Goal: Task Accomplishment & Management: Manage account settings

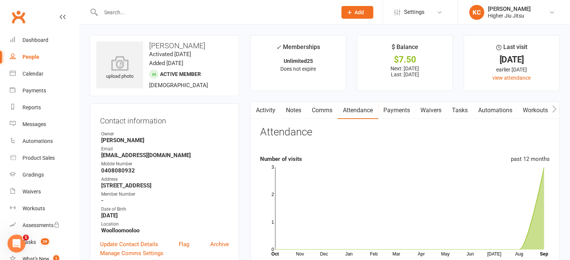
click at [402, 108] on link "Payments" at bounding box center [396, 110] width 37 height 17
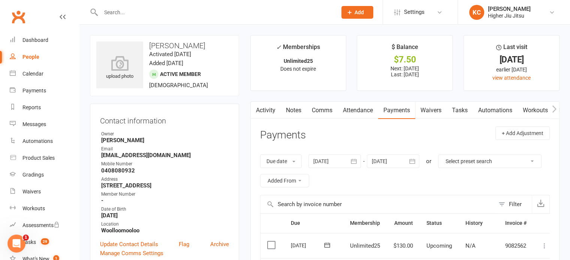
click at [321, 108] on link "Comms" at bounding box center [321, 110] width 31 height 17
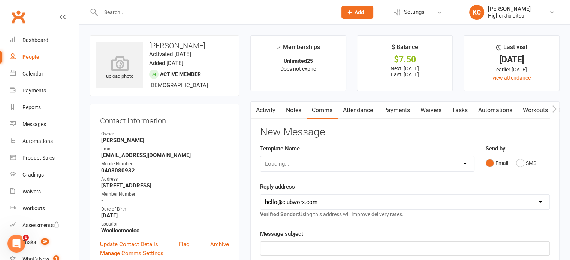
click at [297, 111] on link "Notes" at bounding box center [294, 110] width 26 height 17
click at [396, 113] on link "Payments" at bounding box center [395, 110] width 37 height 17
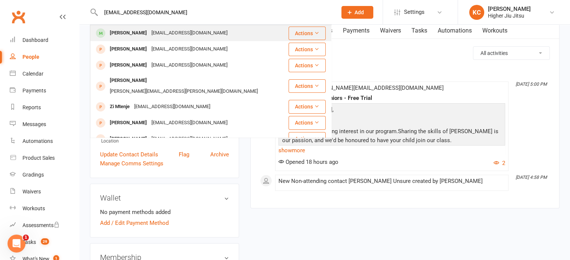
type input "[EMAIL_ADDRESS][DOMAIN_NAME]"
click at [228, 31] on div "[EMAIL_ADDRESS][DOMAIN_NAME]" at bounding box center [189, 33] width 81 height 11
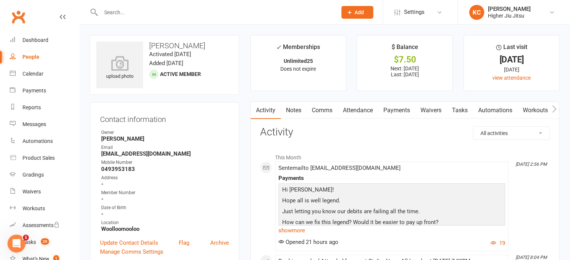
click at [400, 109] on link "Payments" at bounding box center [396, 110] width 37 height 17
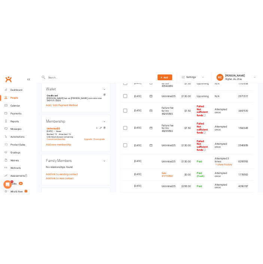
scroll to position [262, 0]
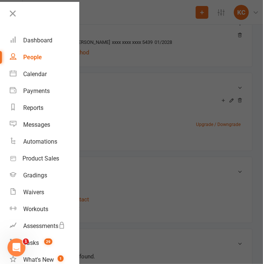
click at [107, 19] on div at bounding box center [131, 132] width 263 height 264
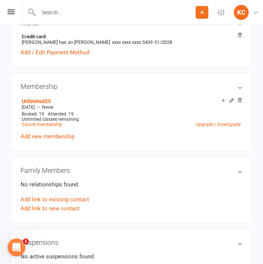
click at [102, 6] on div at bounding box center [108, 12] width 173 height 24
click at [78, 11] on input "text" at bounding box center [116, 12] width 160 height 10
paste input "[EMAIL_ADDRESS][DOMAIN_NAME]"
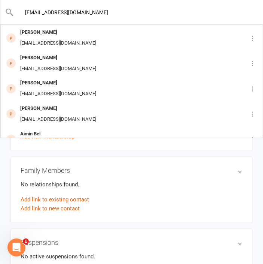
type input "[EMAIL_ADDRESS][DOMAIN_NAME]"
click at [135, 6] on div "[EMAIL_ADDRESS][DOMAIN_NAME] [PERSON_NAME] [EMAIL_ADDRESS][DOMAIN_NAME] [PERSON…" at bounding box center [131, 12] width 263 height 24
click at [131, 13] on input "[EMAIL_ADDRESS][DOMAIN_NAME]" at bounding box center [132, 12] width 236 height 10
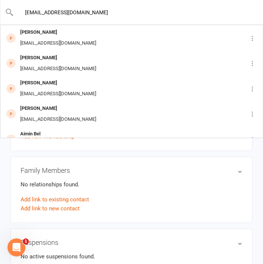
click at [131, 13] on input "[EMAIL_ADDRESS][DOMAIN_NAME]" at bounding box center [132, 12] width 236 height 10
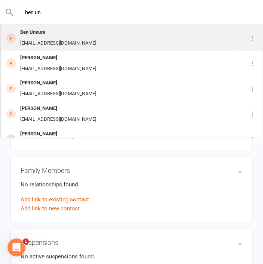
type input "ben un"
click at [113, 37] on div "Ben Unsure [EMAIL_ADDRESS][DOMAIN_NAME]" at bounding box center [119, 37] width 236 height 25
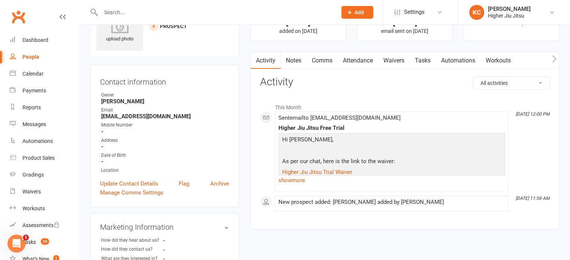
scroll to position [75, 0]
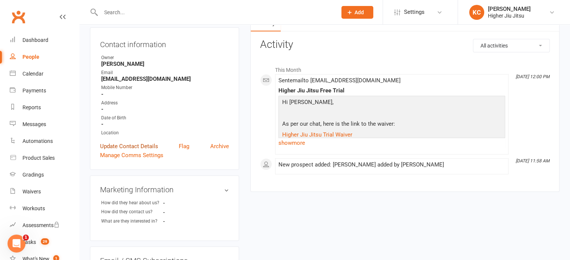
click at [130, 146] on link "Update Contact Details" at bounding box center [129, 146] width 58 height 9
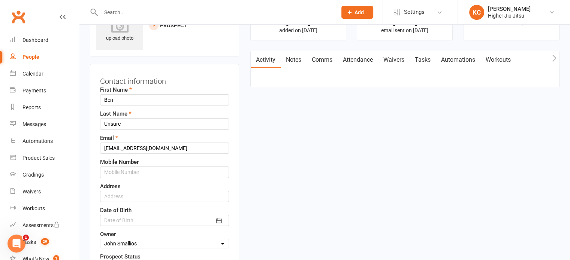
scroll to position [35, 0]
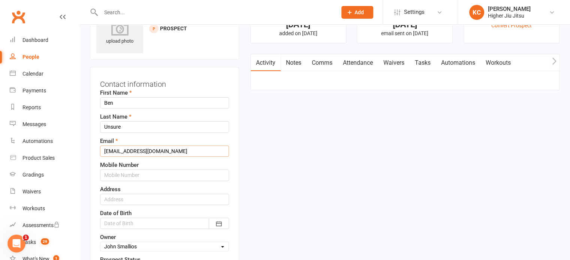
click at [186, 149] on input "[EMAIL_ADDRESS][DOMAIN_NAME]" at bounding box center [164, 151] width 129 height 11
paste input "[EMAIL_ADDRESS][DOMAIN_NAME]"
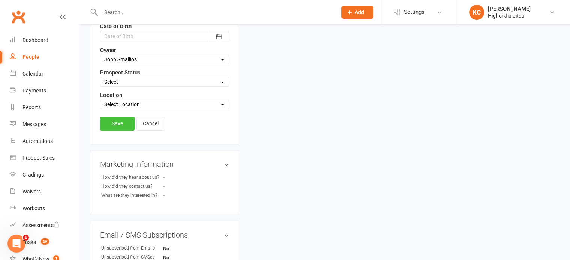
type input "[EMAIL_ADDRESS][DOMAIN_NAME]"
click at [116, 121] on link "Save" at bounding box center [117, 123] width 34 height 13
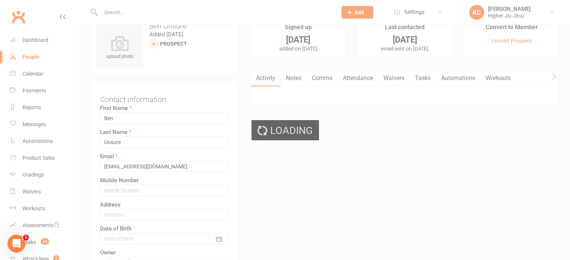
scroll to position [0, 0]
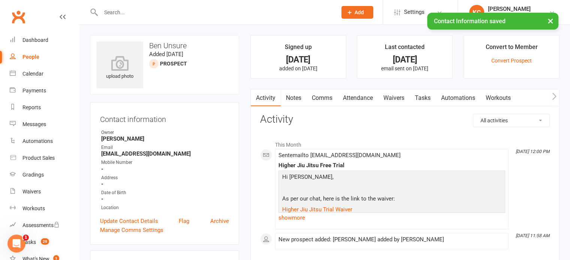
click at [320, 93] on link "Comms" at bounding box center [321, 98] width 31 height 17
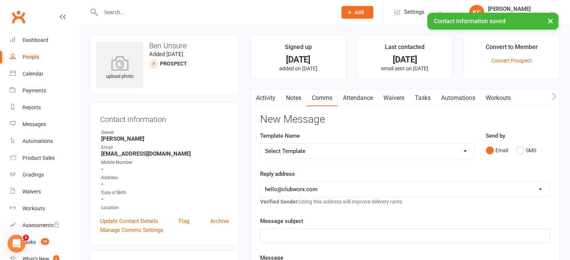
click at [315, 153] on select "Select Template [Email] Let's Reconnect! [Email] Still Interested? [Email] Stil…" at bounding box center [367, 151] width 214 height 15
select select "21"
click at [260, 144] on select "Select Template [Email] Let's Reconnect! [Email] Still Interested? [Email] Stil…" at bounding box center [367, 151] width 214 height 15
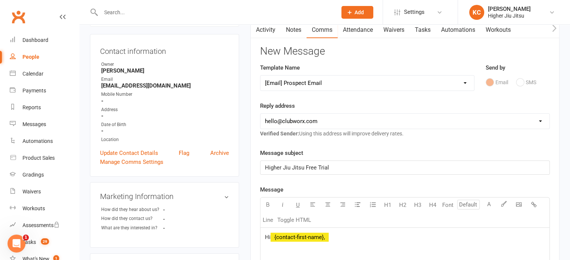
scroll to position [75, 0]
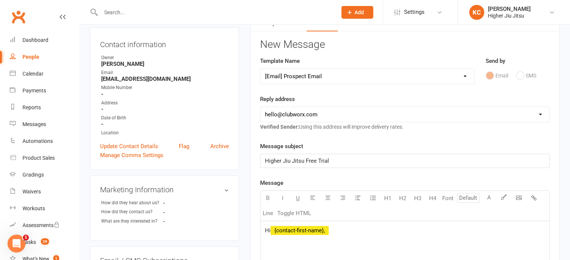
click at [311, 115] on select "[EMAIL_ADDRESS][DOMAIN_NAME] [PERSON_NAME][EMAIL_ADDRESS][DOMAIN_NAME] [PERSON_…" at bounding box center [404, 114] width 289 height 15
select select "1"
click at [260, 107] on select "[EMAIL_ADDRESS][DOMAIN_NAME] [PERSON_NAME][EMAIL_ADDRESS][DOMAIN_NAME] [PERSON_…" at bounding box center [404, 114] width 289 height 15
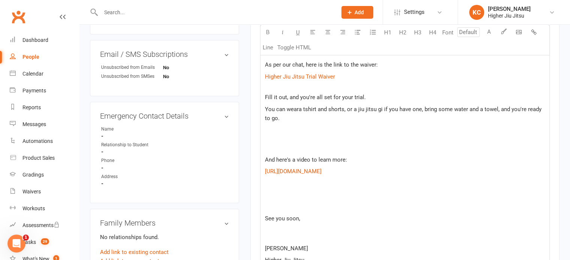
scroll to position [300, 0]
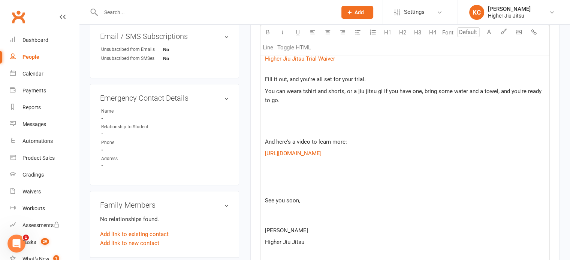
click at [287, 193] on div "Hi ﻿ {contact-first-name}, As per our chat, here is the link to the waiver: $ H…" at bounding box center [404, 139] width 289 height 274
click at [283, 190] on p at bounding box center [405, 189] width 280 height 9
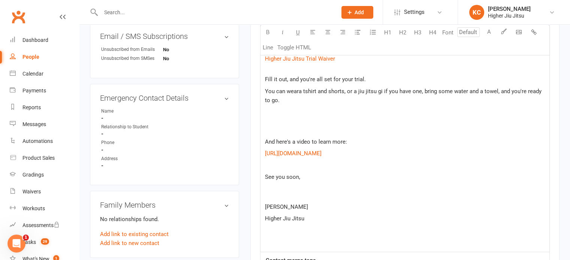
click at [273, 196] on p "See you soon," at bounding box center [405, 186] width 280 height 27
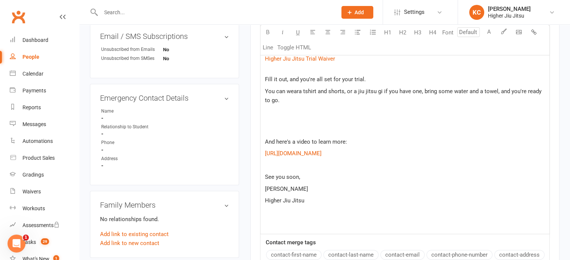
click at [285, 127] on p at bounding box center [405, 130] width 280 height 9
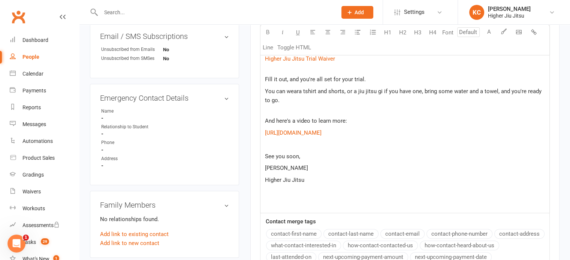
scroll to position [225, 0]
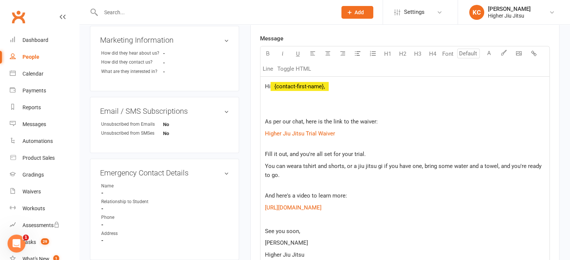
click at [282, 111] on p at bounding box center [405, 110] width 280 height 9
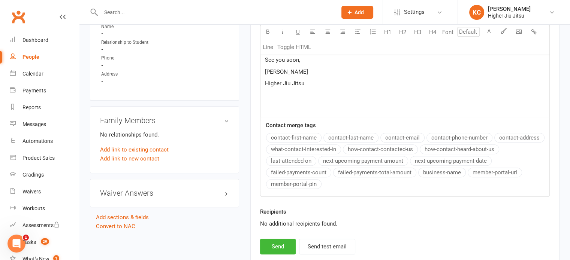
scroll to position [436, 0]
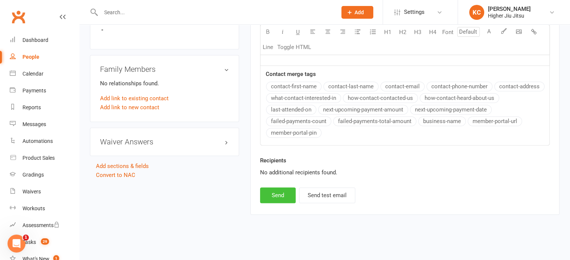
click at [283, 194] on button "Send" at bounding box center [278, 196] width 36 height 16
select select
select select "0"
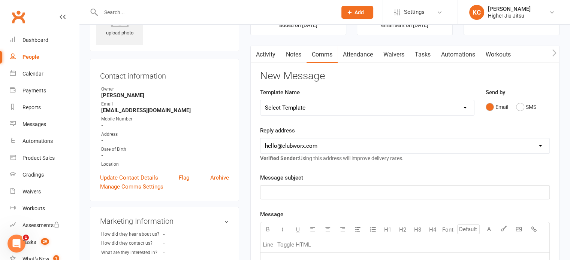
scroll to position [10, 0]
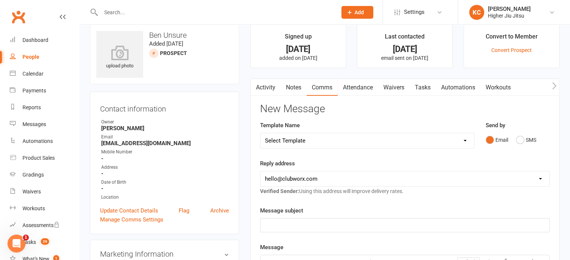
click at [260, 85] on link "Activity" at bounding box center [266, 87] width 30 height 17
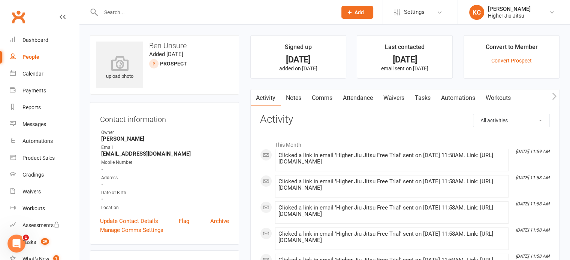
click at [155, 10] on input "text" at bounding box center [215, 12] width 233 height 10
paste input "[EMAIL_ADDRESS][DOMAIN_NAME]"
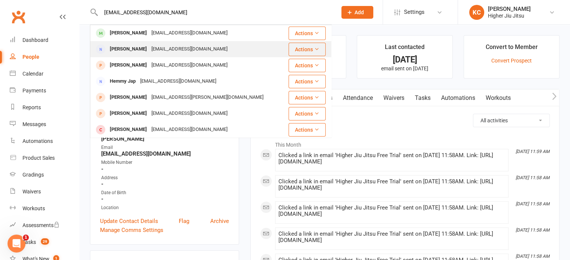
type input "[EMAIL_ADDRESS][DOMAIN_NAME]"
click at [187, 50] on div "[EMAIL_ADDRESS][DOMAIN_NAME]" at bounding box center [189, 49] width 81 height 11
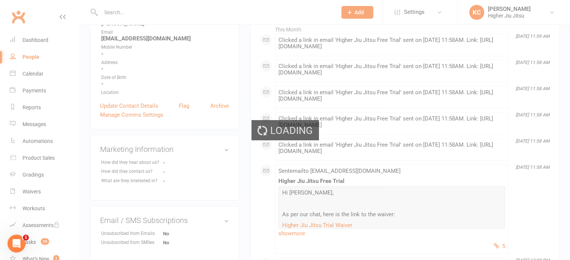
scroll to position [150, 0]
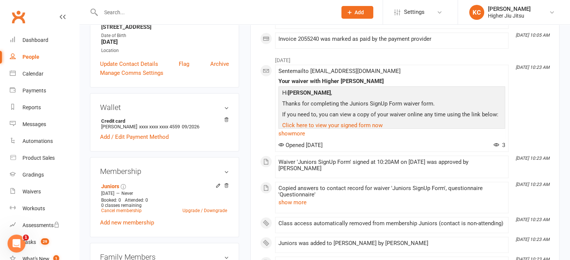
scroll to position [150, 0]
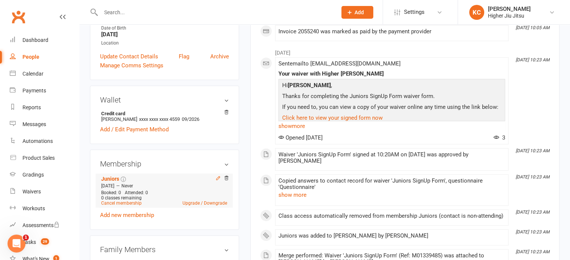
click at [219, 178] on icon at bounding box center [217, 177] width 3 height 3
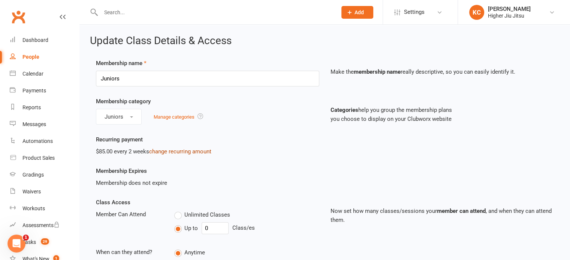
click at [171, 151] on link "change recurring amount" at bounding box center [180, 151] width 62 height 7
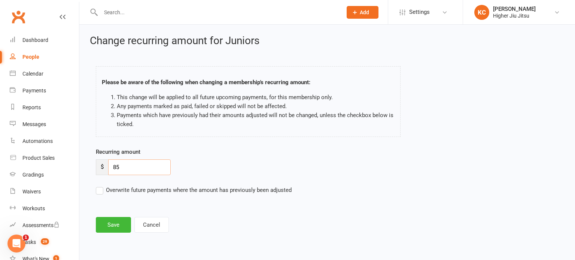
click at [130, 166] on input "85" at bounding box center [139, 168] width 63 height 16
type input "8"
type input "55"
click at [118, 223] on button "Save" at bounding box center [113, 225] width 35 height 16
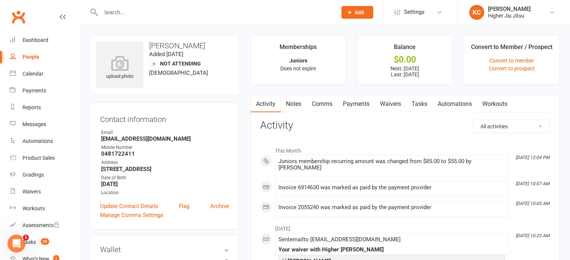
click at [124, 10] on input "text" at bounding box center [215, 12] width 233 height 10
paste input "[EMAIL_ADDRESS][DOMAIN_NAME]"
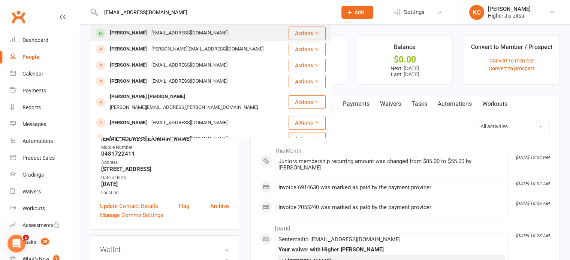
type input "[EMAIL_ADDRESS][DOMAIN_NAME]"
click at [215, 33] on div "[EMAIL_ADDRESS][DOMAIN_NAME]" at bounding box center [189, 33] width 81 height 11
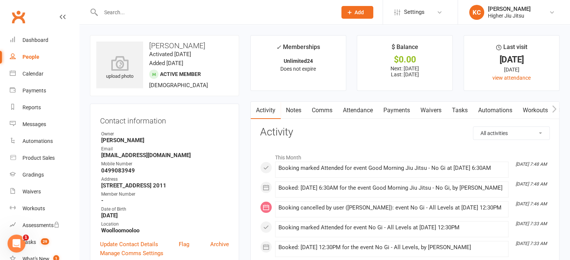
click at [132, 13] on input "text" at bounding box center [215, 12] width 233 height 10
paste input "[EMAIL_ADDRESS][DOMAIN_NAME]"
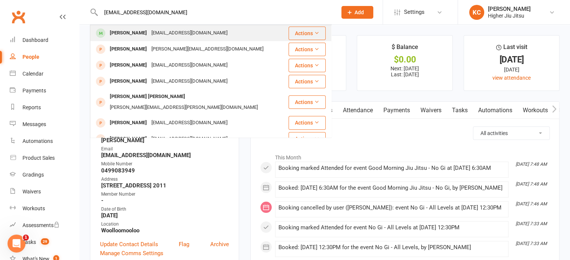
type input "[EMAIL_ADDRESS][DOMAIN_NAME]"
click at [165, 33] on div "[EMAIL_ADDRESS][DOMAIN_NAME]" at bounding box center [189, 33] width 81 height 11
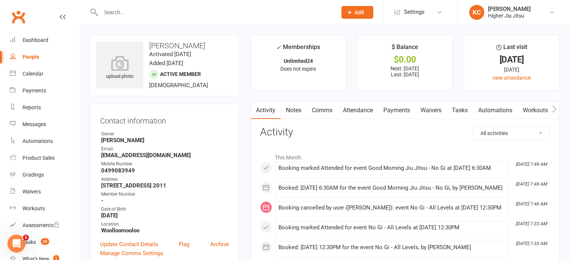
drag, startPoint x: 388, startPoint y: 110, endPoint x: 384, endPoint y: 110, distance: 4.5
click at [388, 110] on link "Payments" at bounding box center [396, 110] width 37 height 17
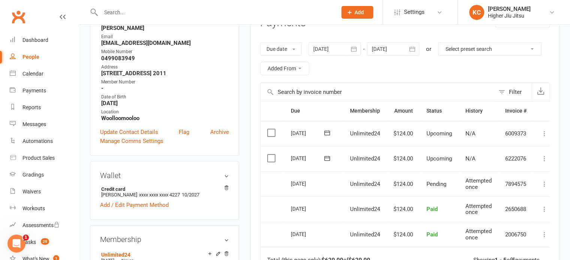
scroll to position [75, 0]
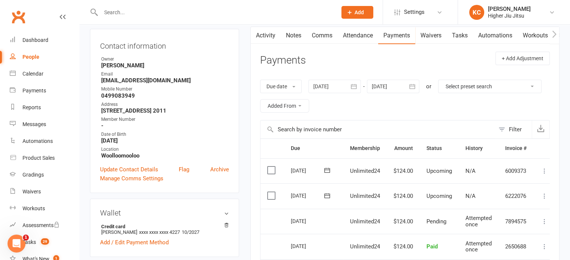
click at [414, 86] on icon "button" at bounding box center [411, 86] width 7 height 7
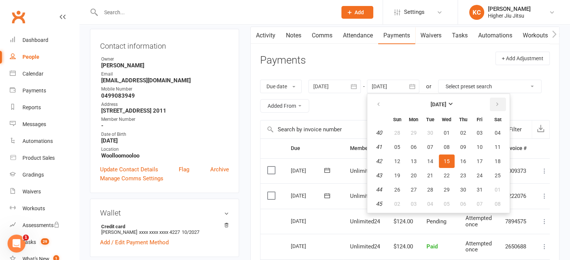
click at [499, 103] on icon "button" at bounding box center [497, 105] width 5 height 6
click at [376, 100] on button "button" at bounding box center [379, 104] width 16 height 13
click at [447, 178] on button "24" at bounding box center [447, 175] width 16 height 13
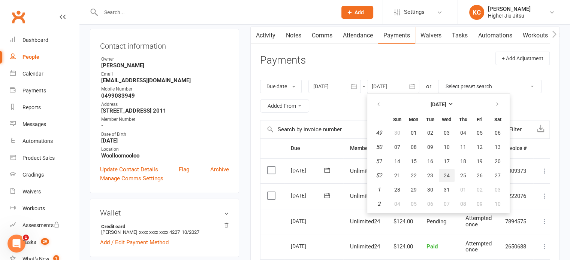
type input "[DATE]"
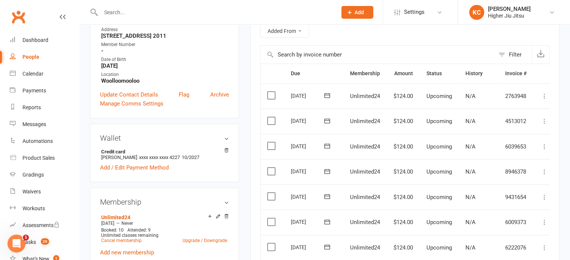
scroll to position [187, 0]
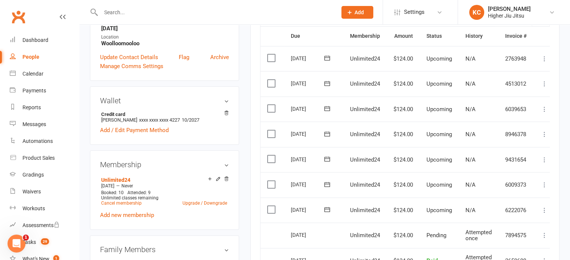
click at [267, 209] on label at bounding box center [272, 209] width 10 height 7
click at [267, 206] on input "checkbox" at bounding box center [269, 206] width 5 height 0
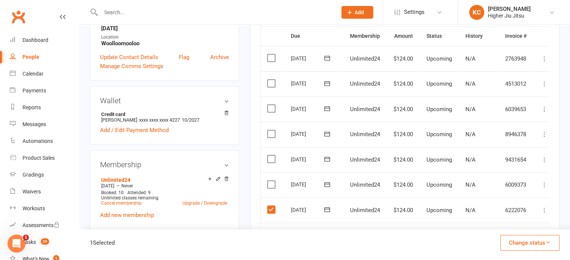
click at [268, 182] on label at bounding box center [272, 184] width 10 height 7
click at [268, 181] on input "checkbox" at bounding box center [269, 181] width 5 height 0
click at [270, 155] on label at bounding box center [272, 158] width 10 height 7
click at [270, 155] on input "checkbox" at bounding box center [269, 155] width 5 height 0
click at [267, 133] on label at bounding box center [272, 133] width 10 height 7
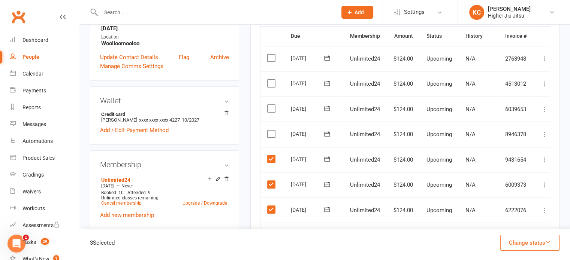
click at [267, 130] on input "checkbox" at bounding box center [269, 130] width 5 height 0
click at [273, 106] on label at bounding box center [272, 108] width 10 height 7
click at [272, 105] on input "checkbox" at bounding box center [269, 105] width 5 height 0
click at [267, 82] on label at bounding box center [272, 83] width 10 height 7
click at [267, 80] on input "checkbox" at bounding box center [269, 80] width 5 height 0
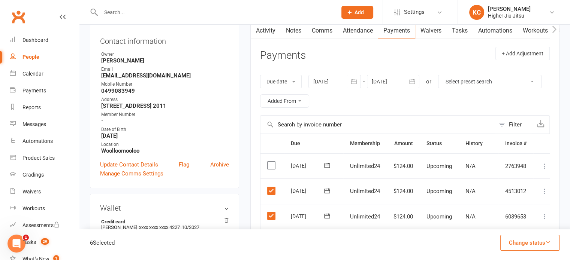
scroll to position [75, 0]
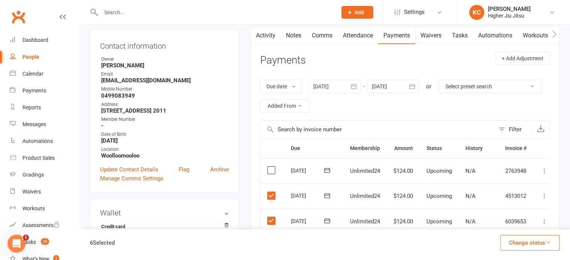
click at [514, 246] on button "Change status" at bounding box center [529, 243] width 59 height 16
click at [504, 223] on link "Skipped" at bounding box center [522, 222] width 74 height 15
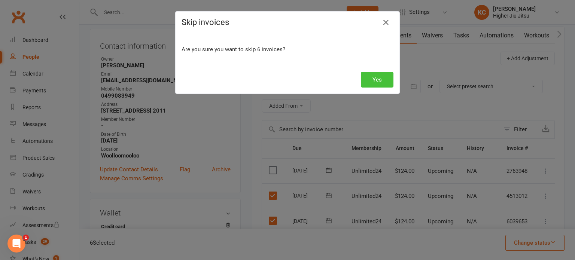
click at [381, 78] on button "Yes" at bounding box center [377, 80] width 33 height 16
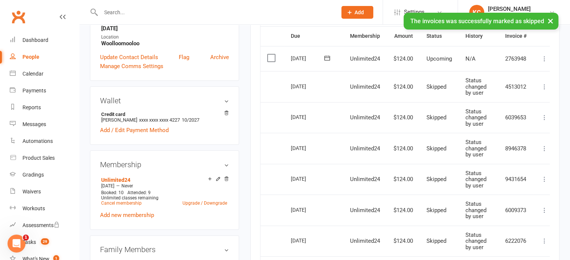
scroll to position [337, 0]
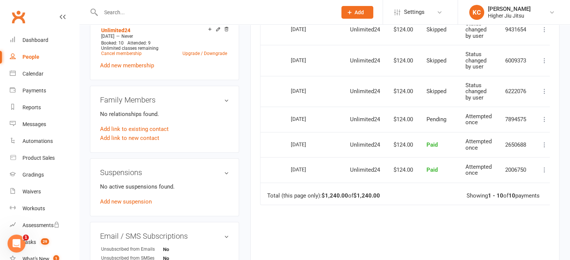
click at [548, 117] on icon at bounding box center [544, 119] width 7 height 7
click at [545, 117] on icon at bounding box center [544, 119] width 7 height 7
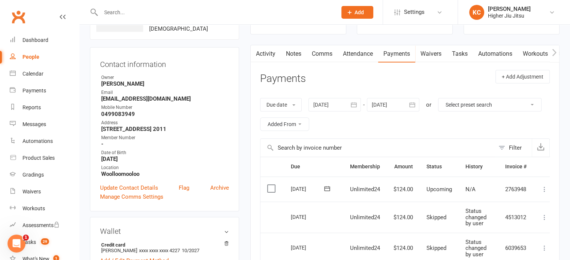
scroll to position [37, 0]
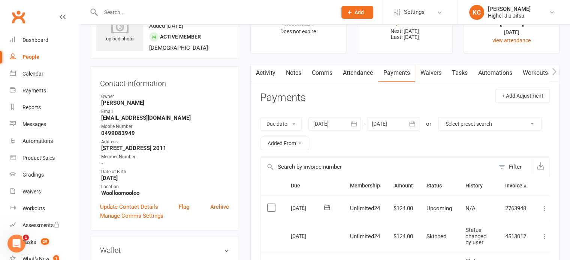
click at [332, 71] on link "Comms" at bounding box center [321, 72] width 31 height 17
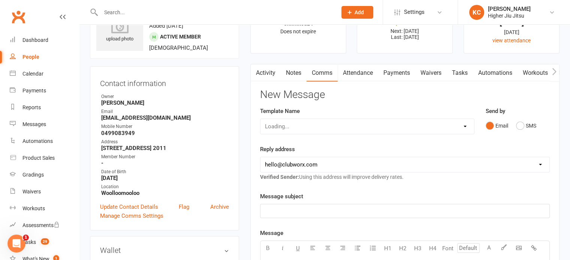
click at [297, 74] on link "Notes" at bounding box center [294, 72] width 26 height 17
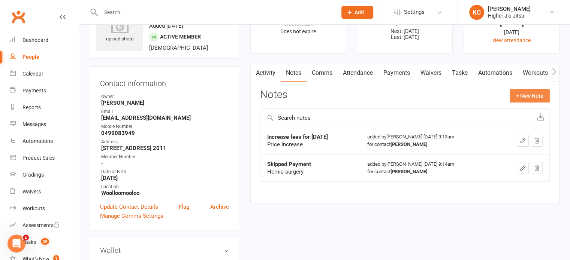
click at [532, 96] on button "+ New Note" at bounding box center [530, 95] width 40 height 13
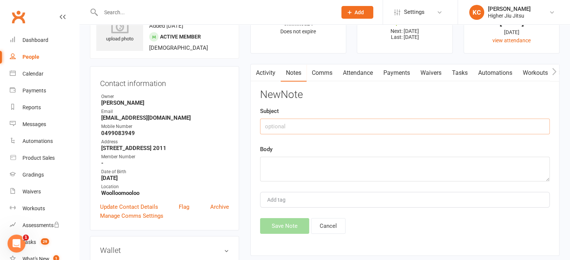
click at [291, 126] on input "text" at bounding box center [405, 127] width 290 height 16
type input "Skipped Payment"
click at [280, 172] on textarea at bounding box center [405, 169] width 290 height 25
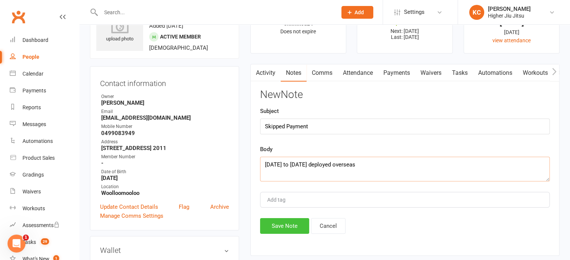
type textarea "[DATE] to [DATE] deployed overseas"
click at [270, 230] on button "Save Note" at bounding box center [284, 226] width 49 height 16
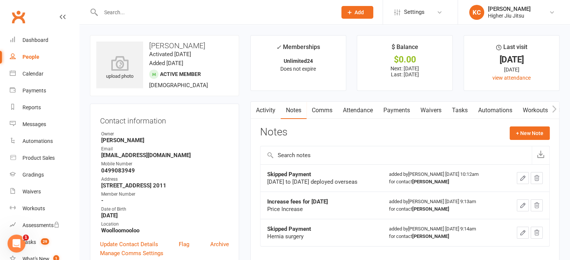
scroll to position [37, 0]
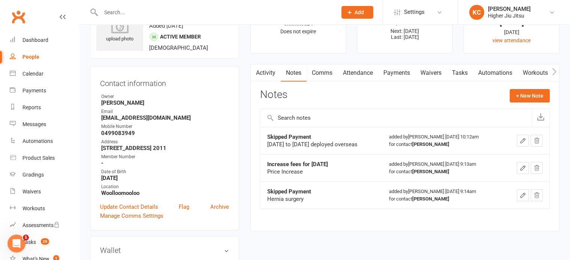
click at [145, 16] on input "text" at bounding box center [215, 12] width 233 height 10
paste input "[EMAIL_ADDRESS][DOMAIN_NAME]"
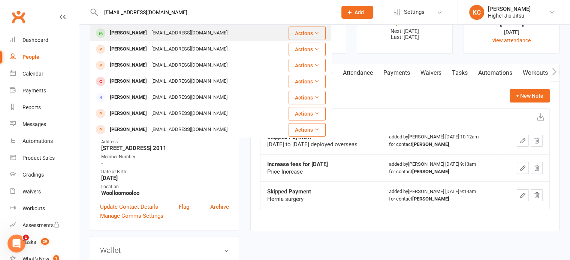
type input "[EMAIL_ADDRESS][DOMAIN_NAME]"
click at [202, 32] on div "[EMAIL_ADDRESS][DOMAIN_NAME]" at bounding box center [189, 33] width 81 height 11
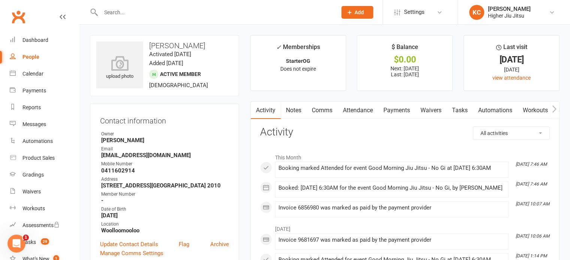
click at [168, 8] on input "text" at bounding box center [215, 12] width 233 height 10
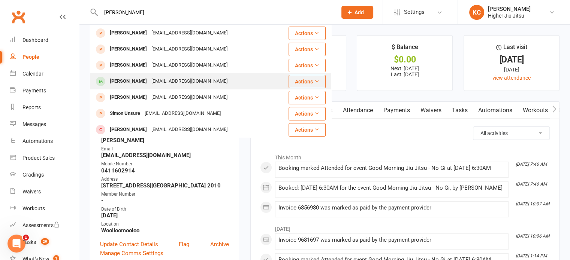
type input "[PERSON_NAME]"
click at [177, 79] on div "[EMAIL_ADDRESS][DOMAIN_NAME]" at bounding box center [189, 81] width 81 height 11
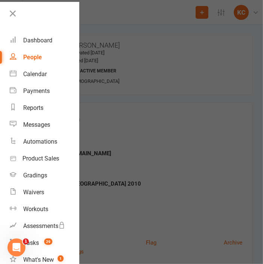
click at [134, 52] on div at bounding box center [131, 132] width 263 height 264
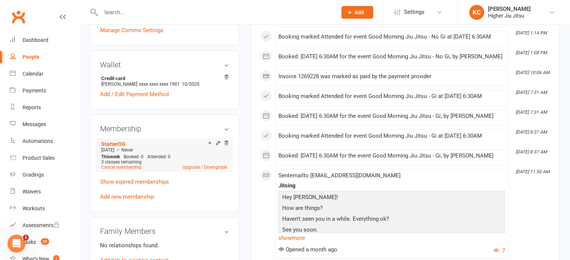
scroll to position [225, 0]
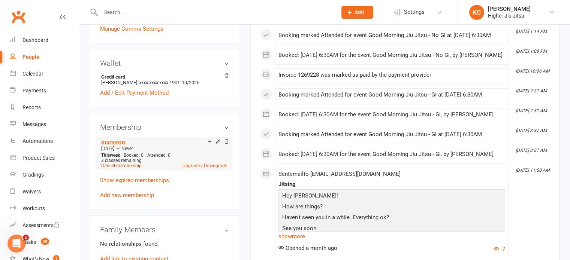
click at [131, 166] on link "Cancel membership" at bounding box center [121, 165] width 40 height 5
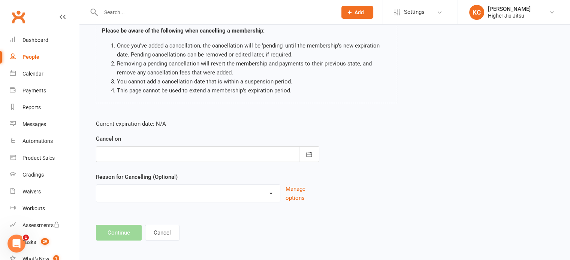
scroll to position [63, 0]
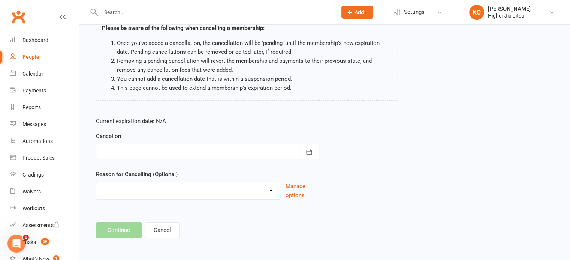
click at [190, 152] on div at bounding box center [207, 152] width 223 height 16
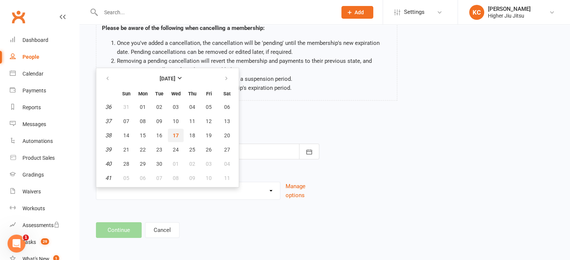
click at [177, 133] on span "17" at bounding box center [176, 136] width 6 height 6
type input "[DATE]"
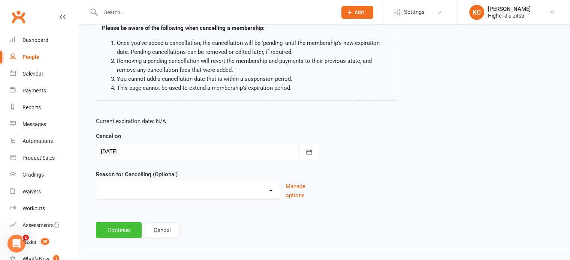
click at [102, 233] on button "Continue" at bounding box center [119, 231] width 46 height 16
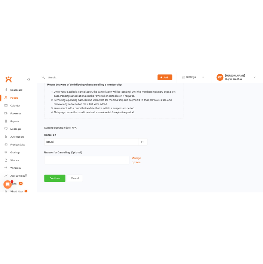
scroll to position [0, 0]
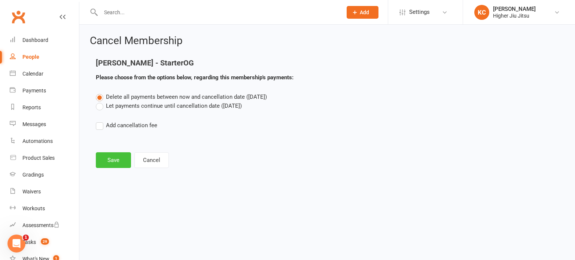
click at [117, 153] on button "Save" at bounding box center [113, 160] width 35 height 16
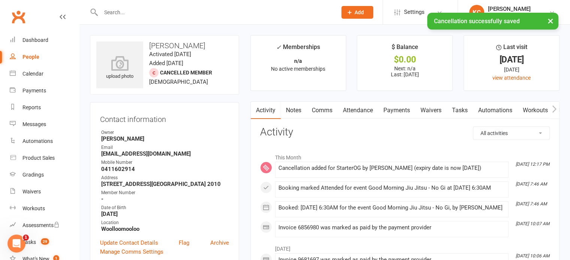
click at [302, 111] on link "Notes" at bounding box center [294, 110] width 26 height 17
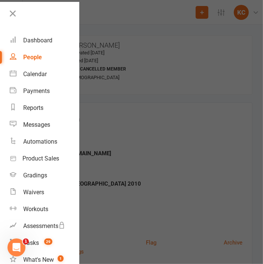
click at [107, 18] on div at bounding box center [131, 132] width 263 height 264
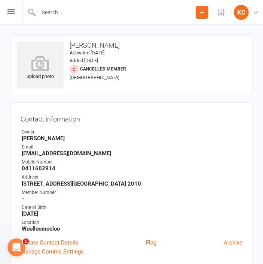
click at [90, 13] on input "text" at bounding box center [116, 12] width 160 height 10
paste input "[EMAIL_ADDRESS][PERSON_NAME][DOMAIN_NAME]"
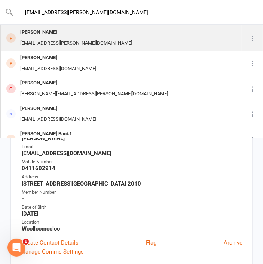
type input "[EMAIL_ADDRESS][PERSON_NAME][DOMAIN_NAME]"
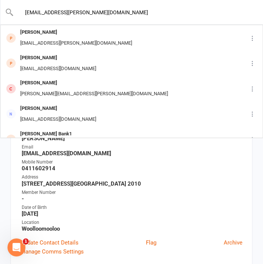
click at [93, 34] on div "[PERSON_NAME] [EMAIL_ADDRESS][PERSON_NAME][DOMAIN_NAME]" at bounding box center [121, 37] width 241 height 25
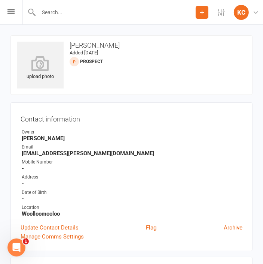
click at [82, 12] on input "text" at bounding box center [116, 12] width 160 height 10
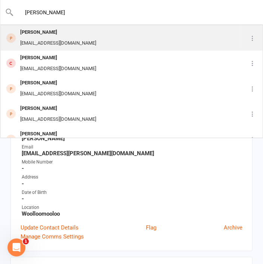
type input "[PERSON_NAME]"
click at [69, 37] on div "[PERSON_NAME] [EMAIL_ADDRESS][DOMAIN_NAME]" at bounding box center [121, 37] width 241 height 25
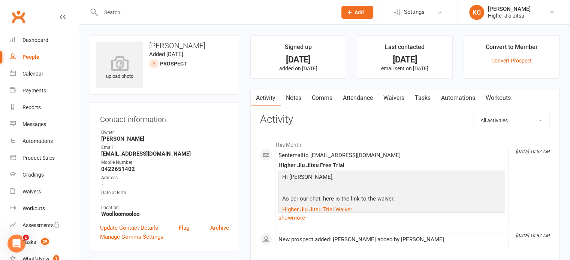
click at [141, 153] on strong "[EMAIL_ADDRESS][DOMAIN_NAME]" at bounding box center [165, 154] width 128 height 7
copy render-form-field "[EMAIL_ADDRESS][DOMAIN_NAME]"
